Goal: Task Accomplishment & Management: Complete application form

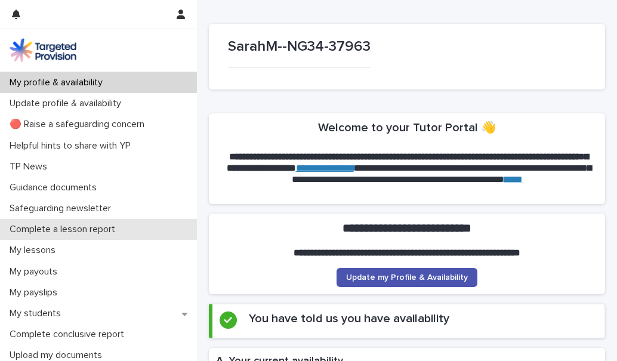
click at [142, 225] on div "Complete a lesson report" at bounding box center [98, 229] width 197 height 21
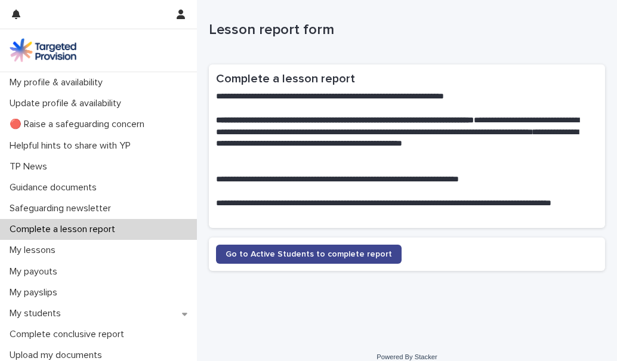
click at [296, 250] on span "Go to Active Students to complete report" at bounding box center [309, 254] width 167 height 8
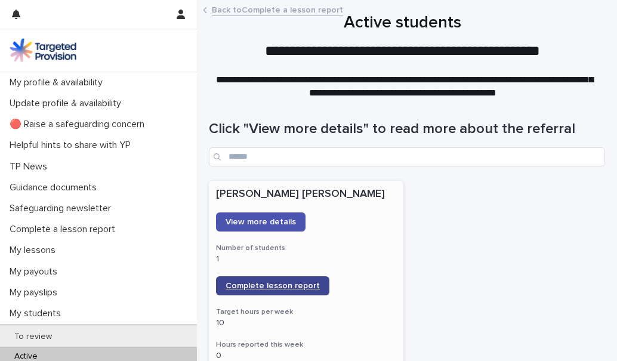
click at [298, 283] on span "Complete lesson report" at bounding box center [273, 286] width 94 height 8
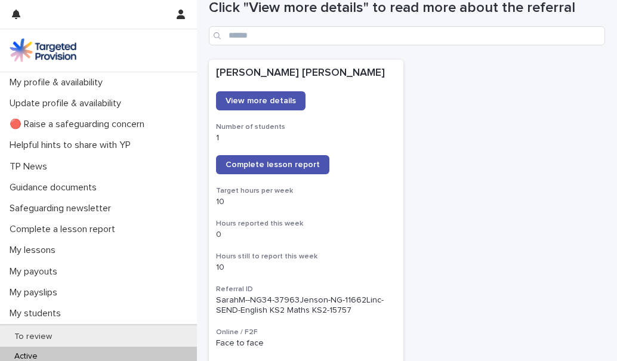
scroll to position [123, 0]
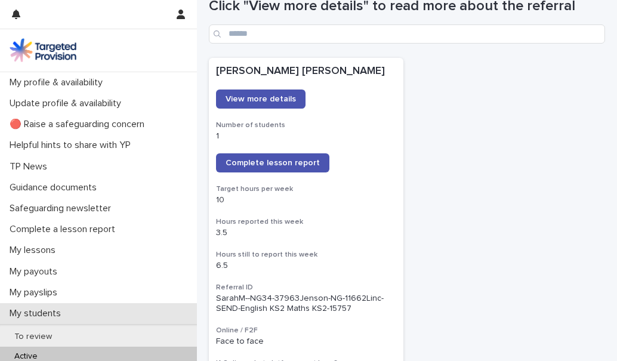
click at [97, 311] on div "My students" at bounding box center [98, 313] width 197 height 21
